Goal: Task Accomplishment & Management: Complete application form

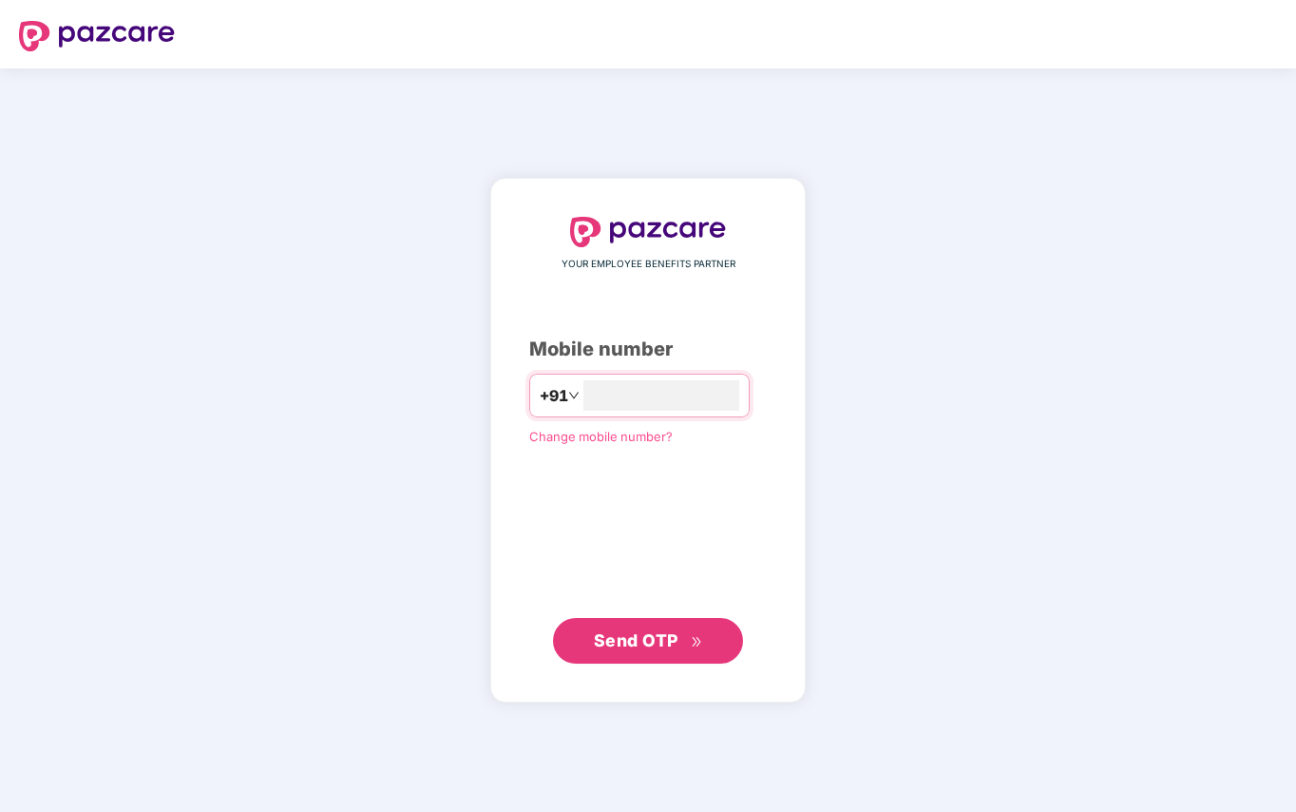
type input "**********"
click at [644, 654] on button "Send OTP" at bounding box center [648, 641] width 190 height 46
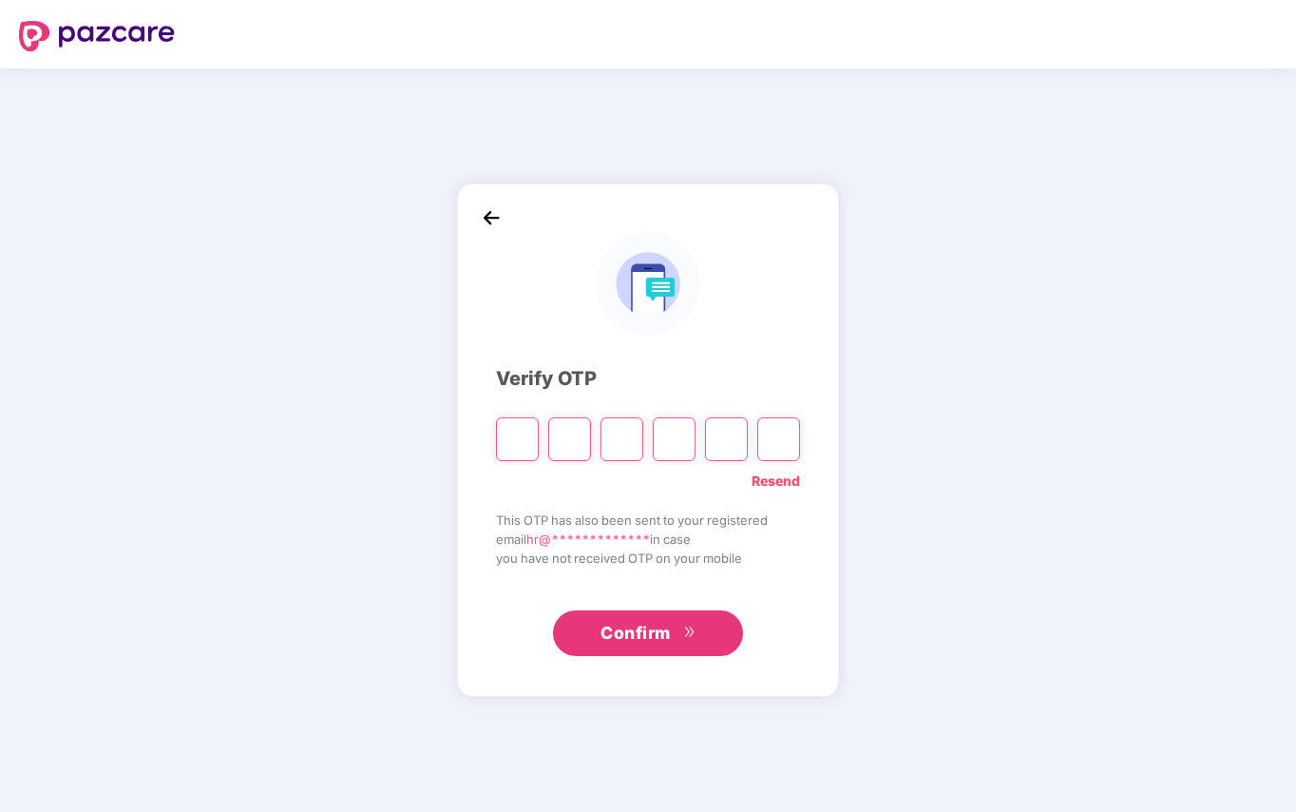
type input "*"
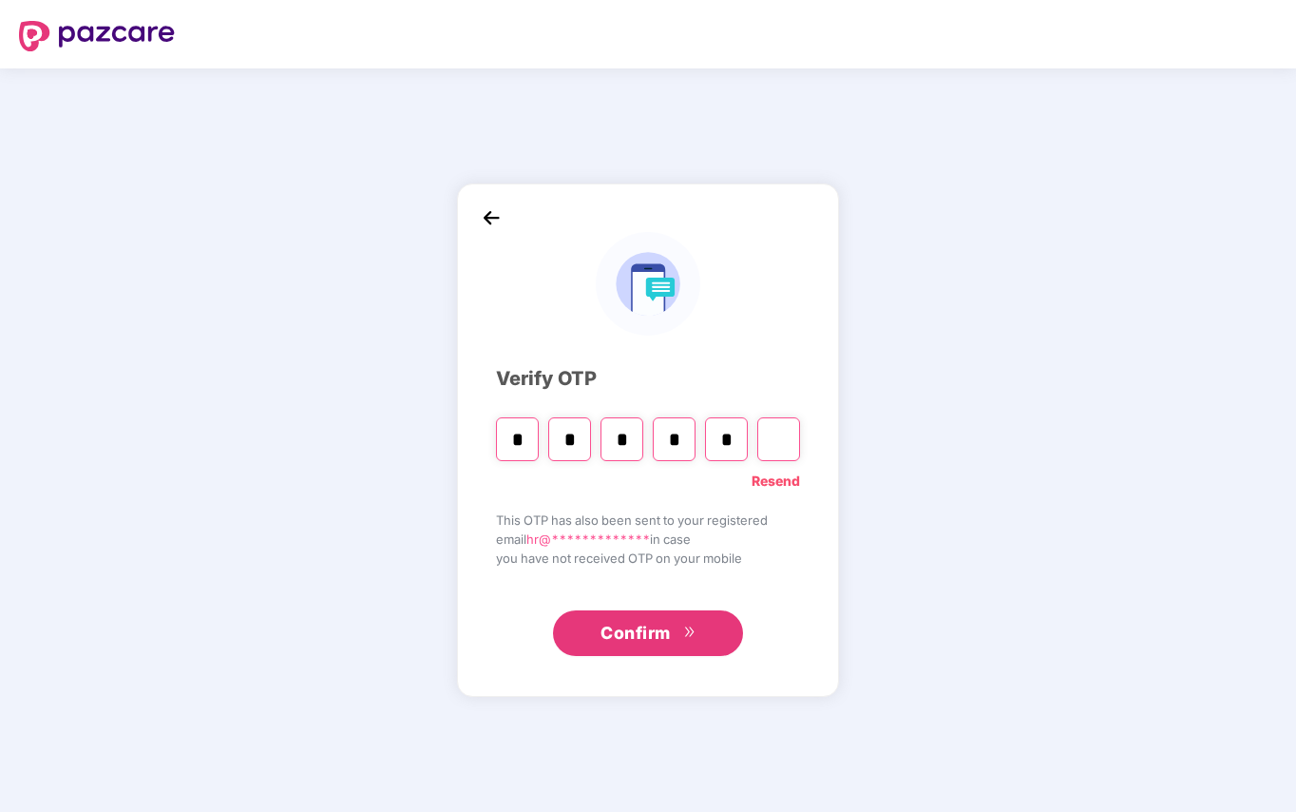
type input "*"
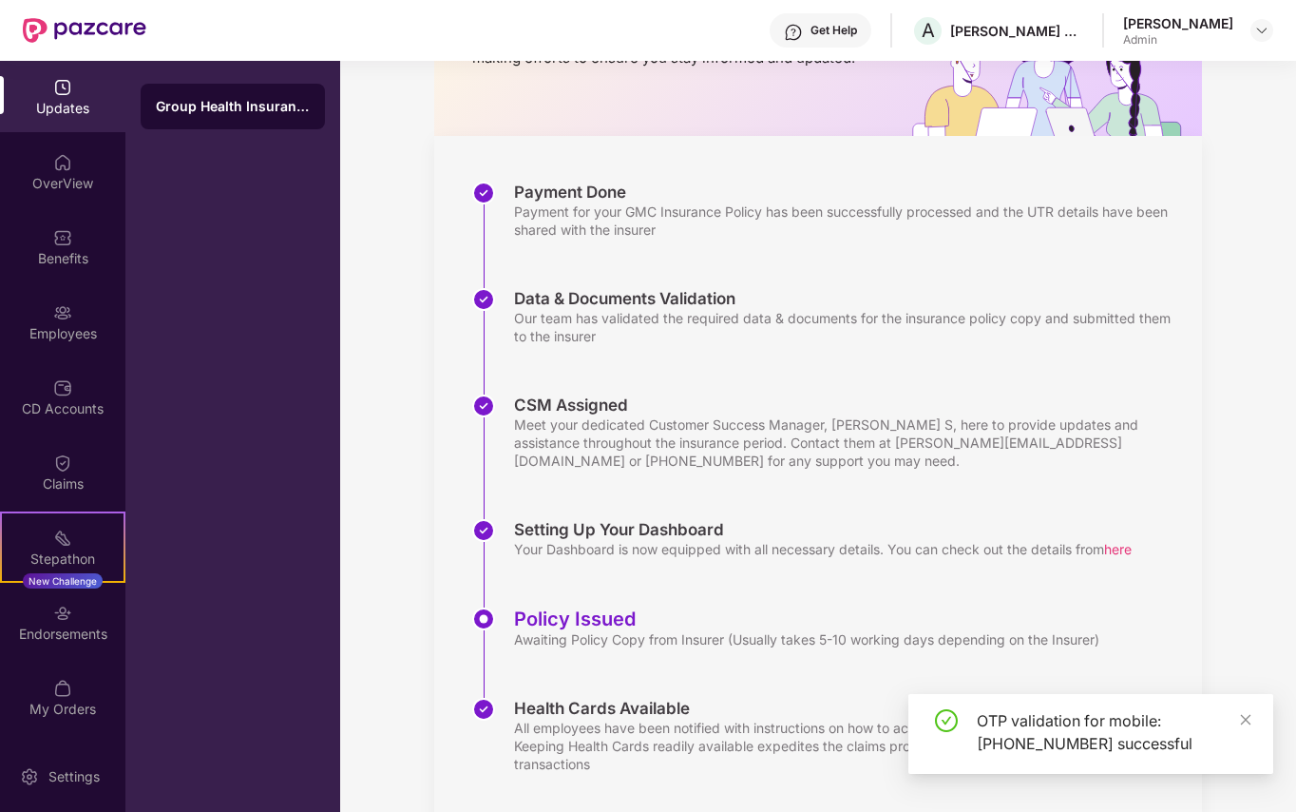
scroll to position [234, 0]
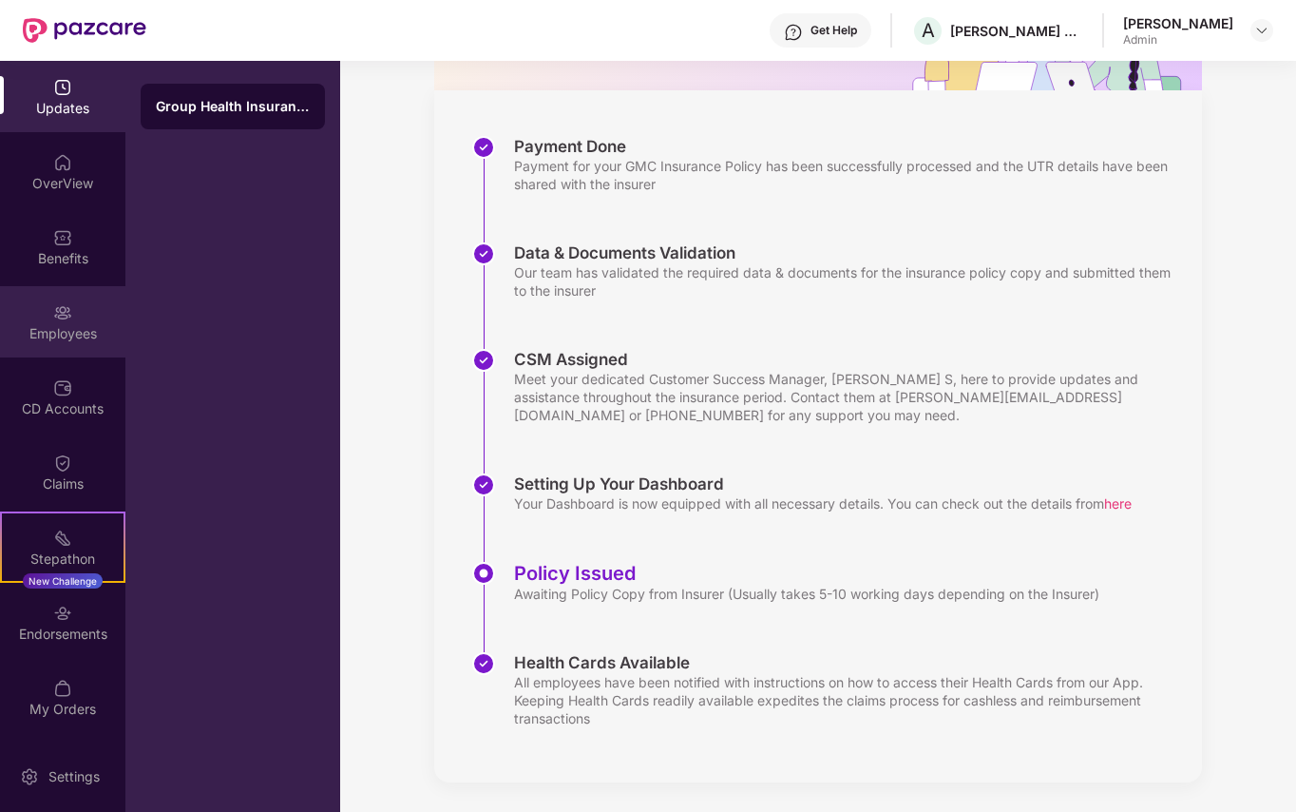
click at [55, 313] on img at bounding box center [62, 312] width 19 height 19
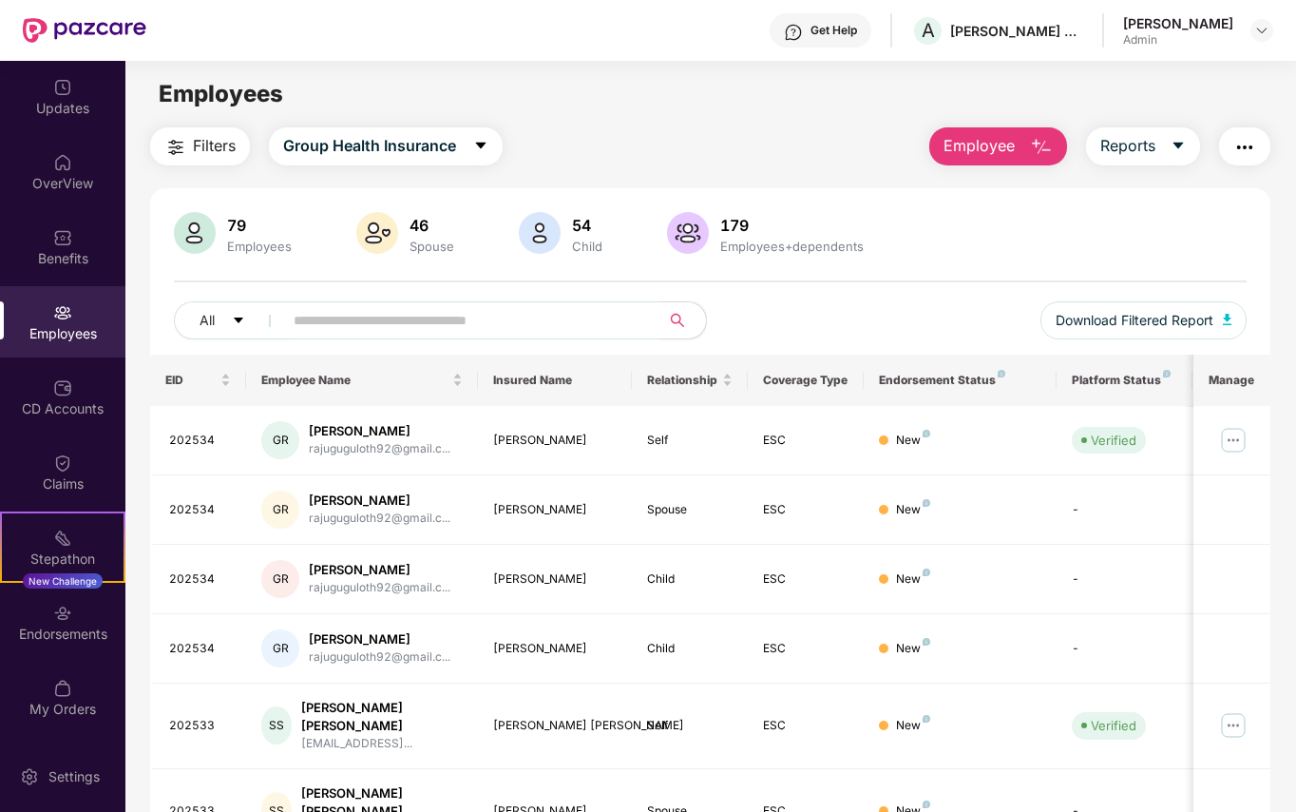
click at [1022, 134] on button "Employee" at bounding box center [998, 146] width 138 height 38
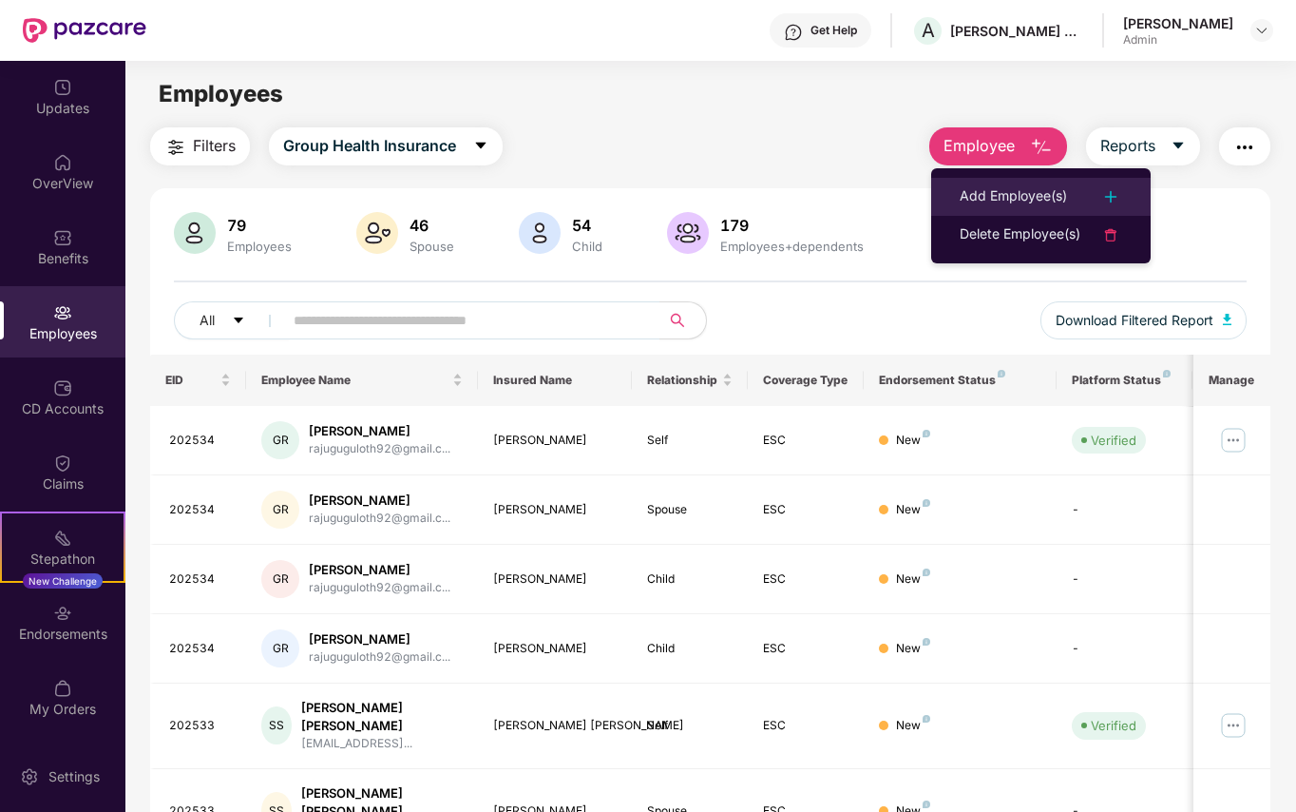
click at [1021, 190] on div "Add Employee(s)" at bounding box center [1013, 196] width 107 height 23
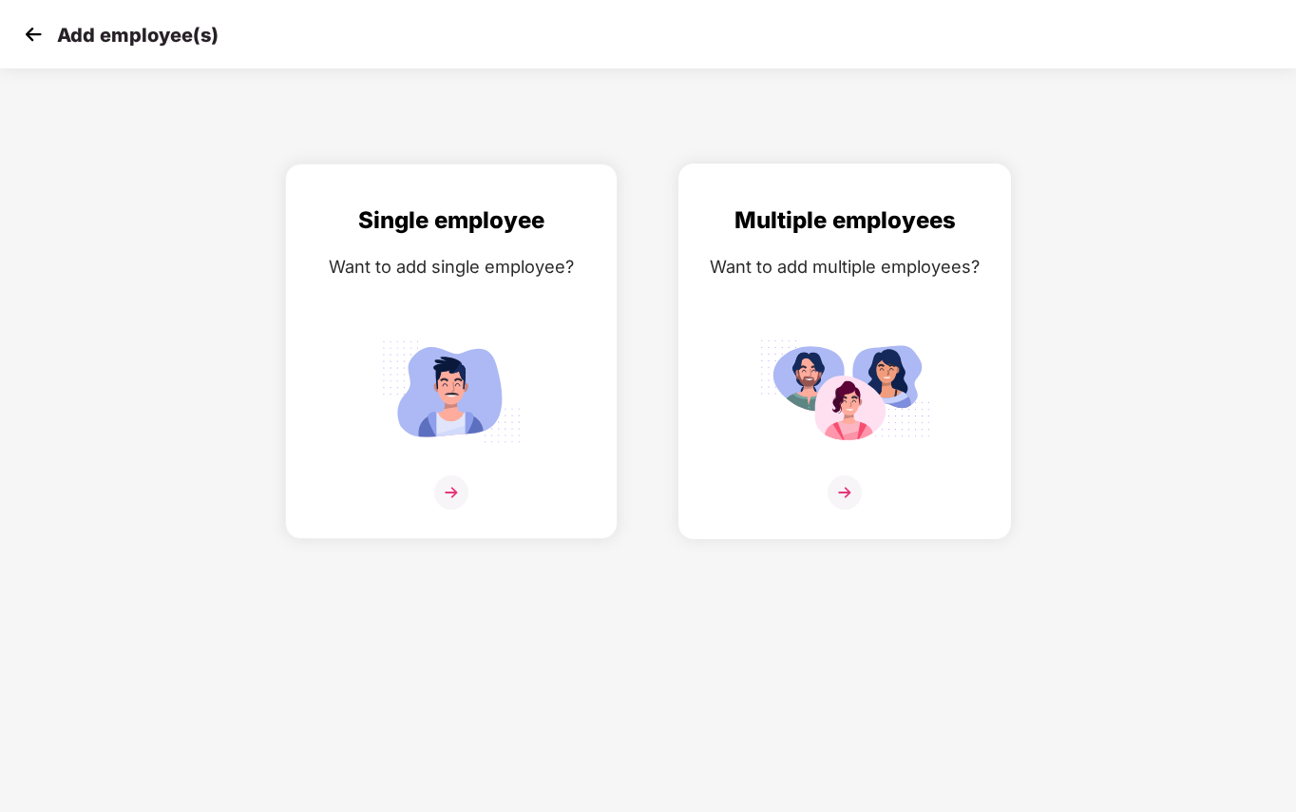
click at [846, 494] on img at bounding box center [845, 492] width 34 height 34
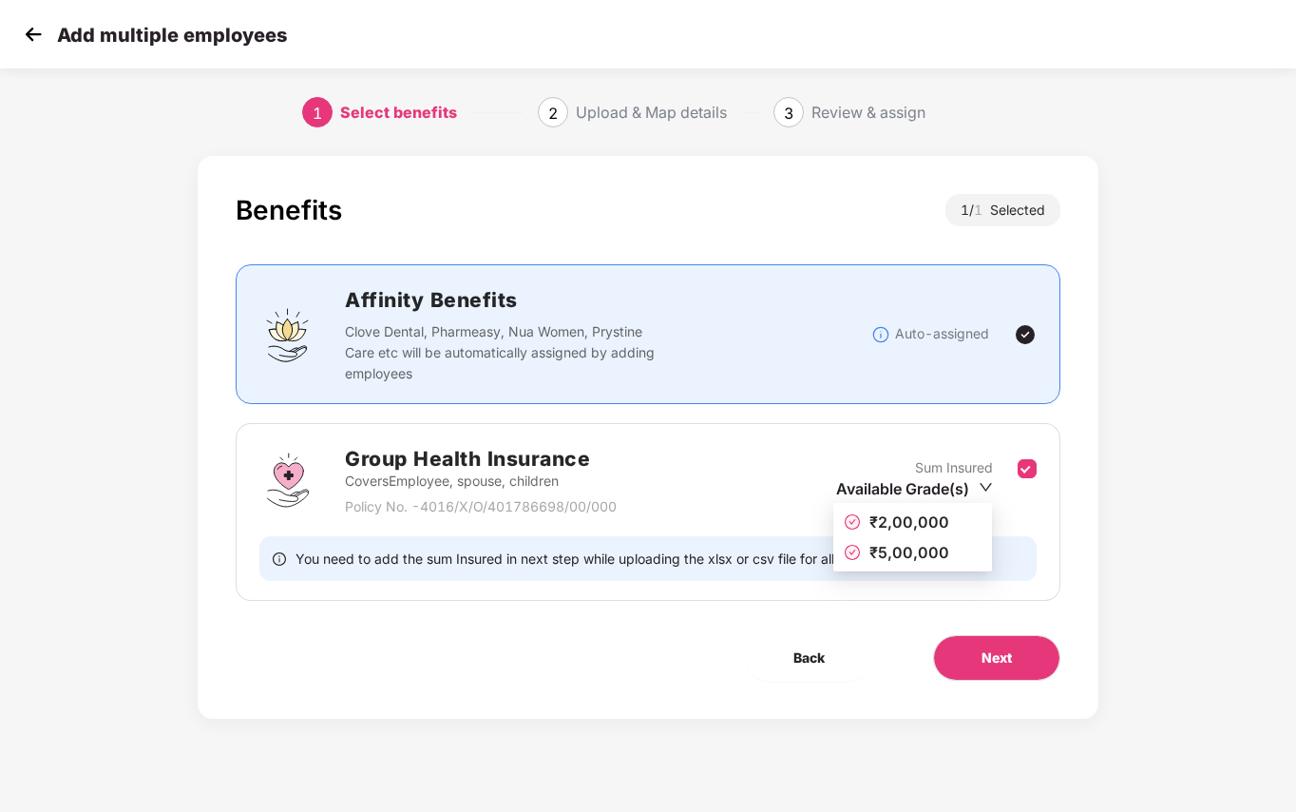
click at [909, 517] on span "₹2,00,000" at bounding box center [909, 521] width 80 height 19
click at [988, 665] on span "Next" at bounding box center [997, 657] width 30 height 21
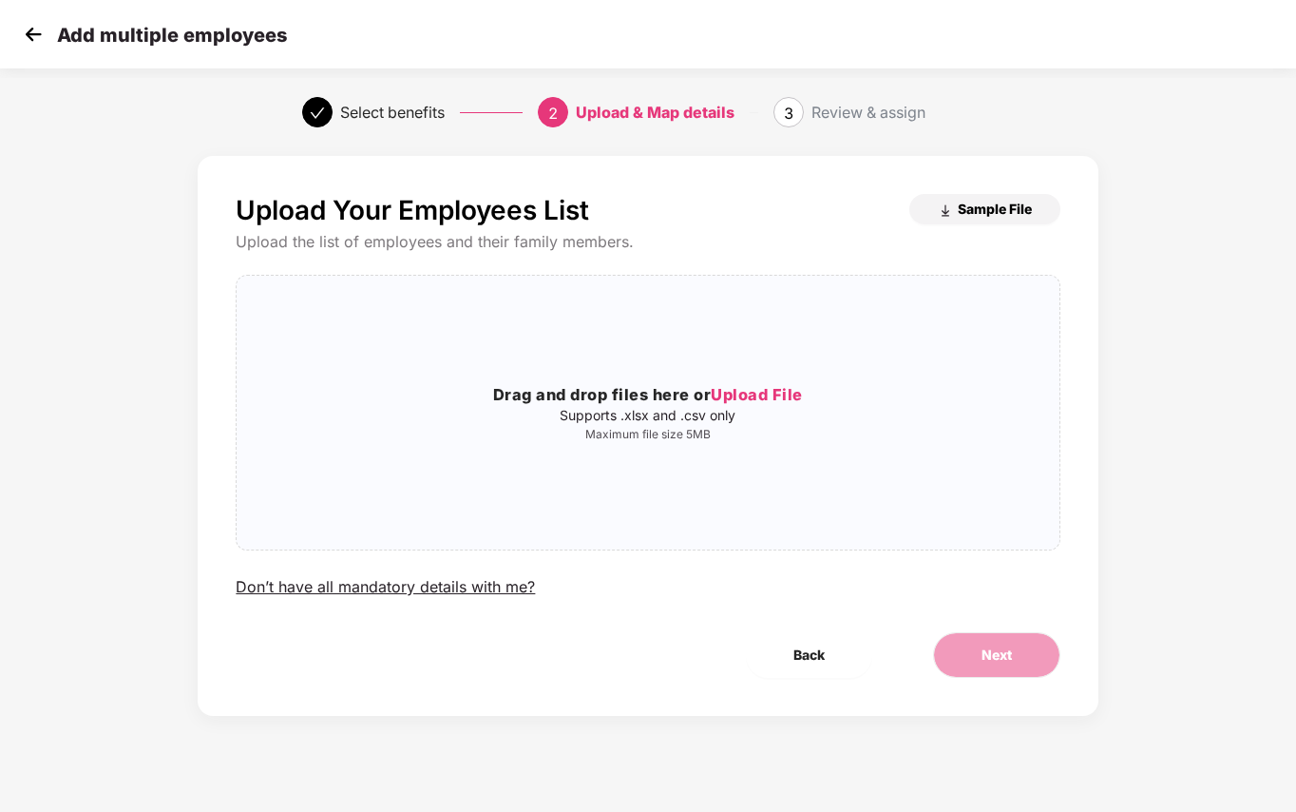
click at [989, 213] on span "Sample File" at bounding box center [995, 209] width 74 height 18
